Goal: Entertainment & Leisure: Consume media (video, audio)

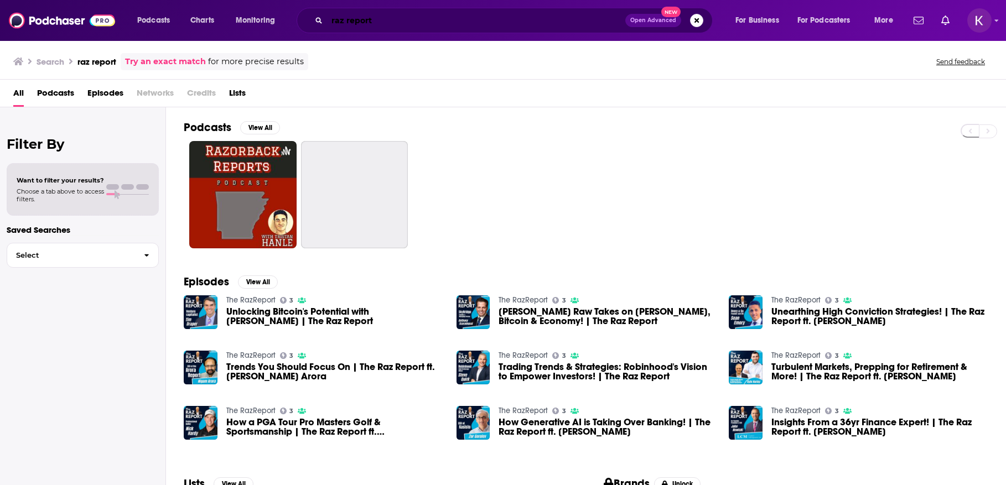
click at [448, 25] on input "raz report" at bounding box center [476, 21] width 298 height 18
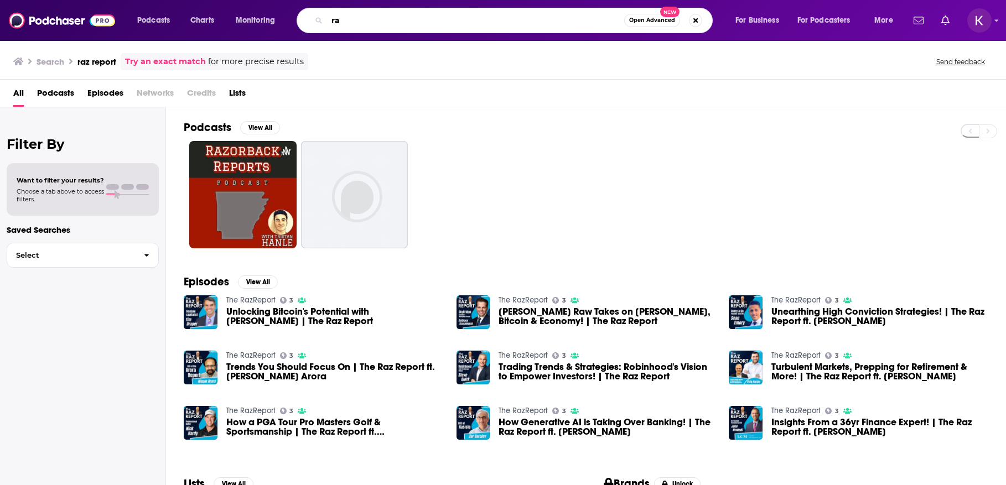
type input "r"
type input "[PERSON_NAME]"
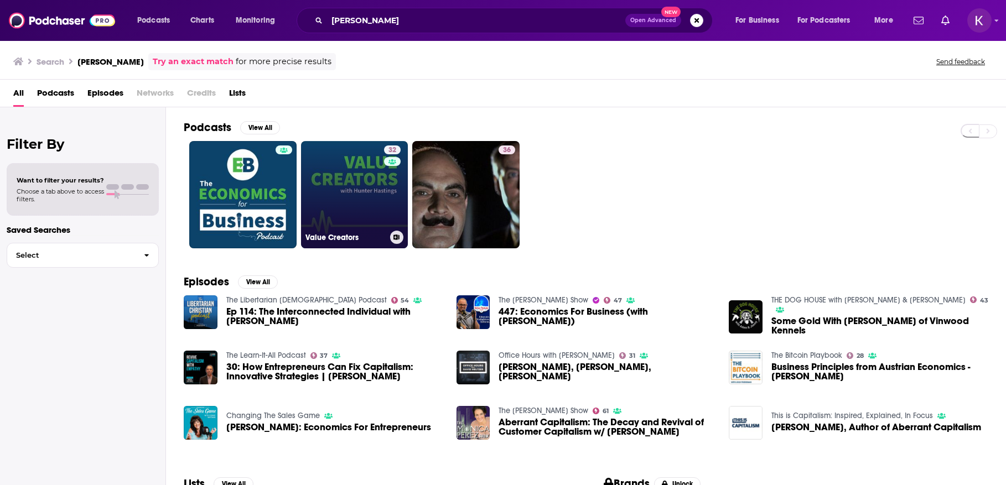
click at [348, 211] on link "32 Value Creators" at bounding box center [354, 194] width 107 height 107
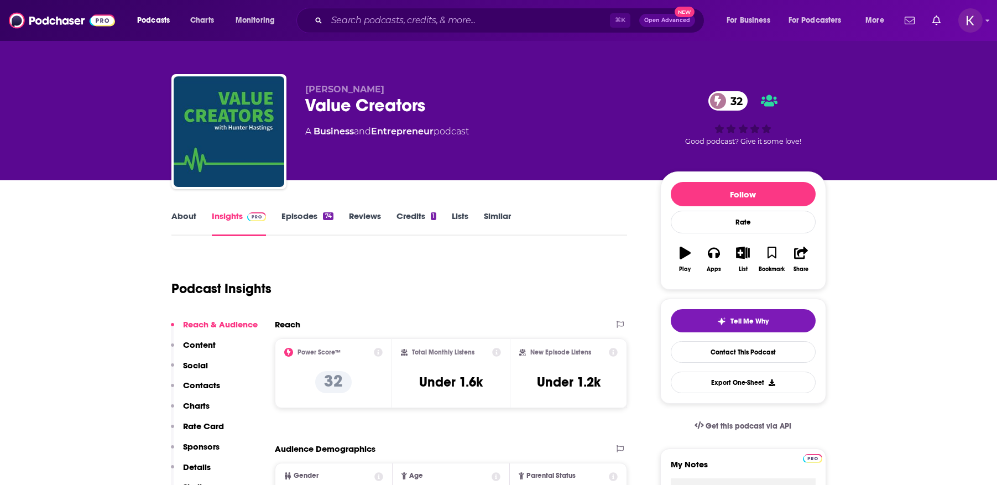
click at [297, 217] on link "Episodes 74" at bounding box center [307, 223] width 51 height 25
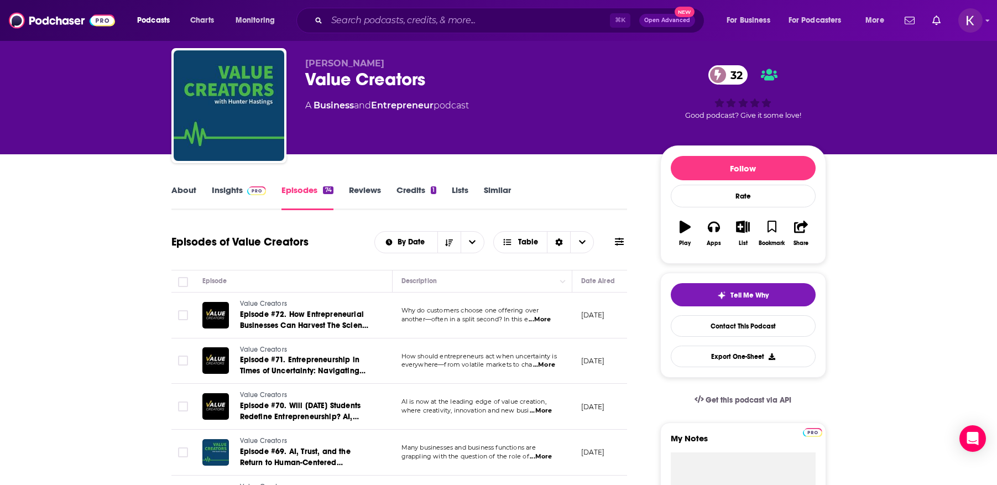
scroll to position [27, 0]
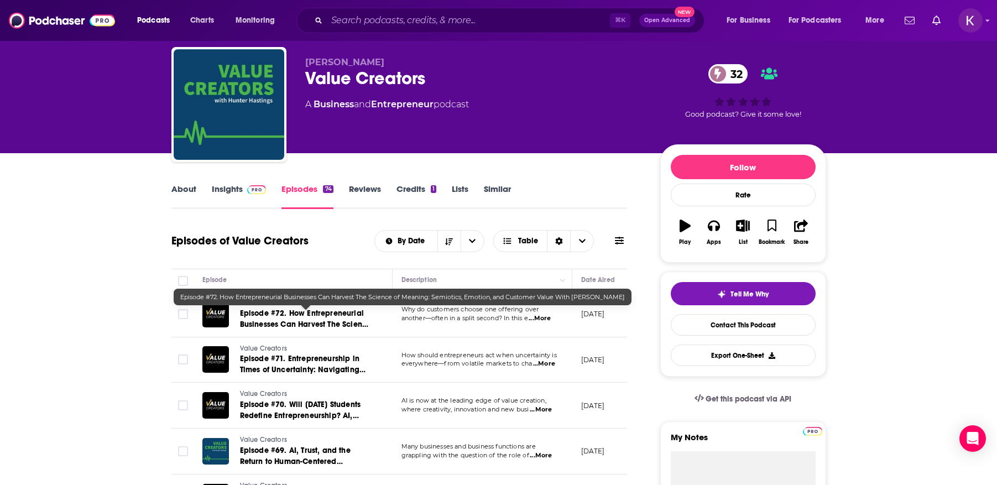
click at [278, 319] on link "Episode #72. How Entrepreneurial Businesses Can Harvest The Science of Meaning:…" at bounding box center [306, 319] width 133 height 22
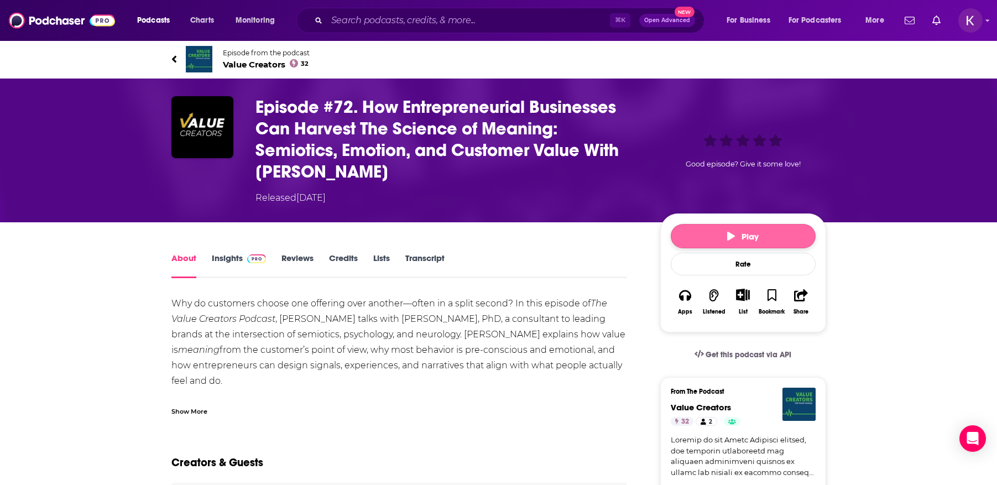
click at [716, 242] on button "Play" at bounding box center [743, 236] width 145 height 24
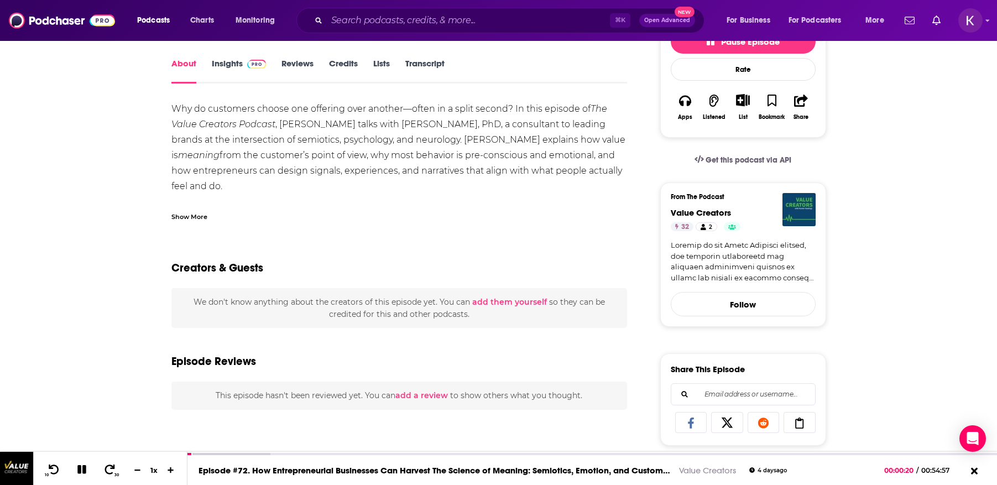
scroll to position [77, 0]
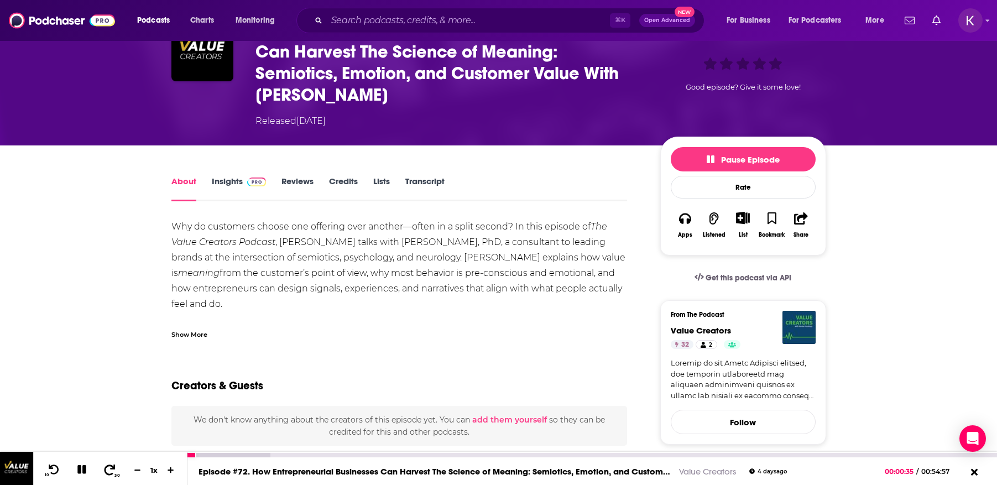
click at [114, 471] on icon at bounding box center [110, 469] width 14 height 11
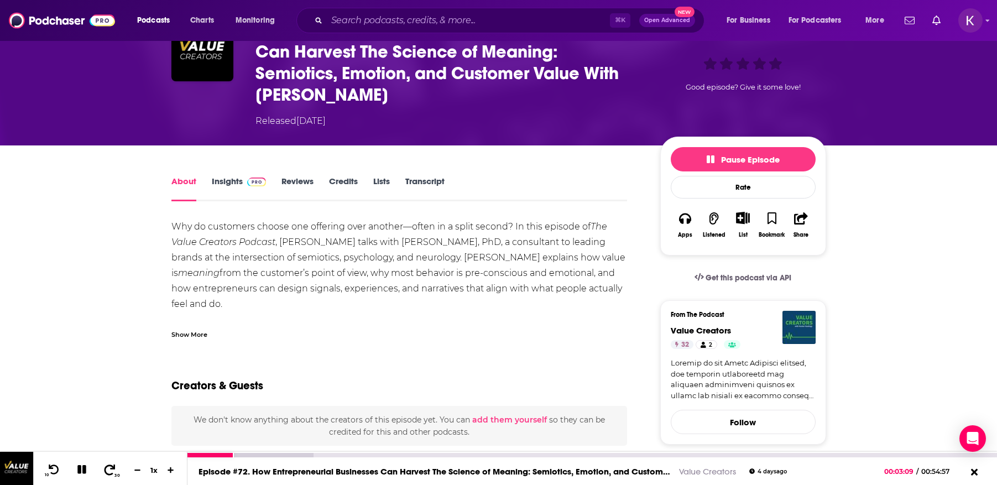
click at [114, 471] on icon at bounding box center [110, 469] width 14 height 11
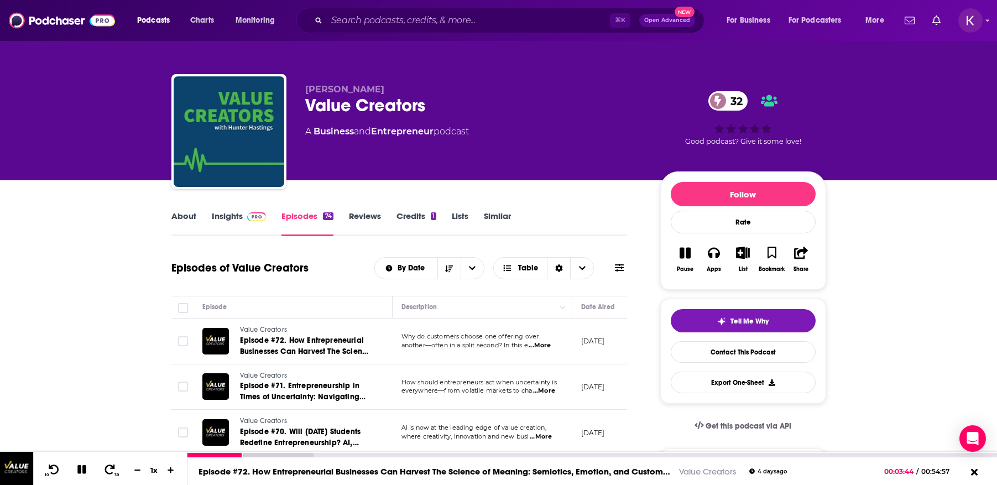
click at [83, 467] on icon at bounding box center [81, 469] width 9 height 9
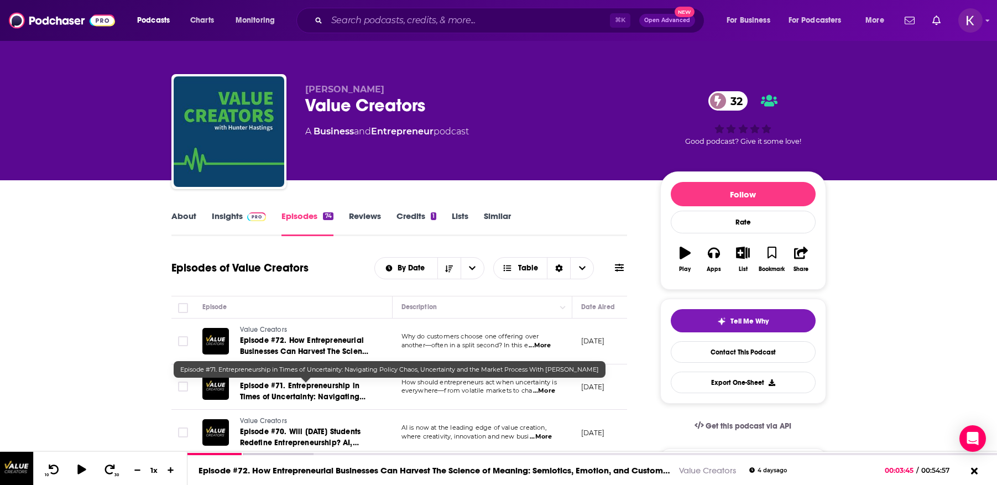
click at [272, 393] on span "Episode #71. Entrepreneurship in Times of Uncertainty: Navigating Policy Chaos,…" at bounding box center [303, 408] width 126 height 54
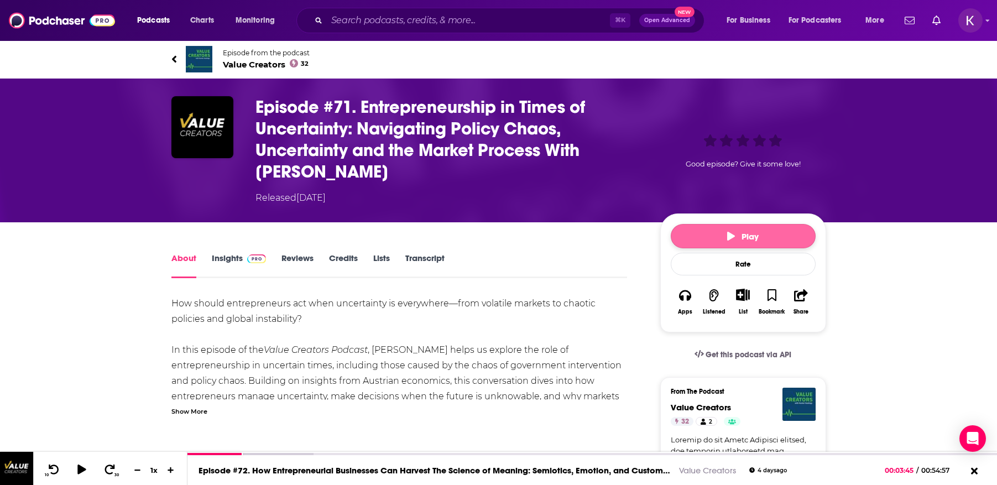
click at [731, 241] on span "Play" at bounding box center [743, 236] width 32 height 11
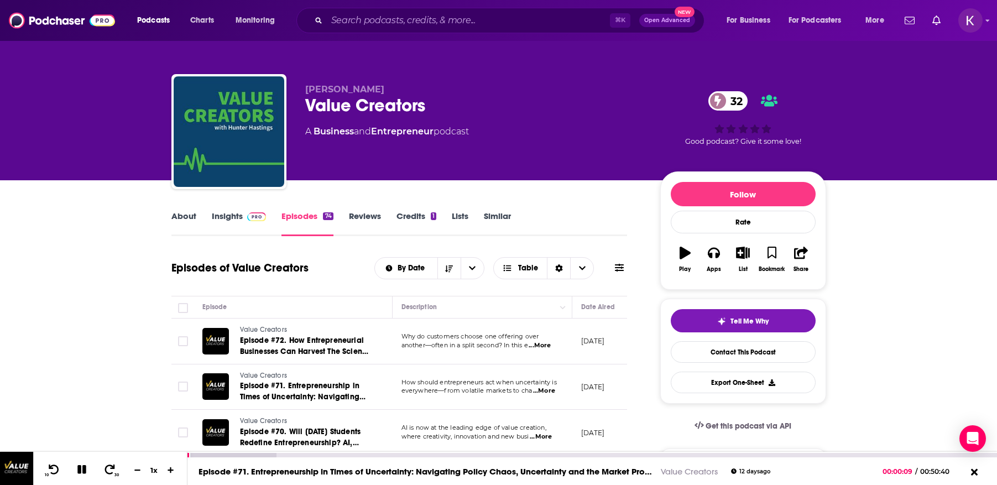
click at [86, 466] on icon at bounding box center [82, 470] width 13 height 10
